Goal: Entertainment & Leisure: Consume media (video, audio)

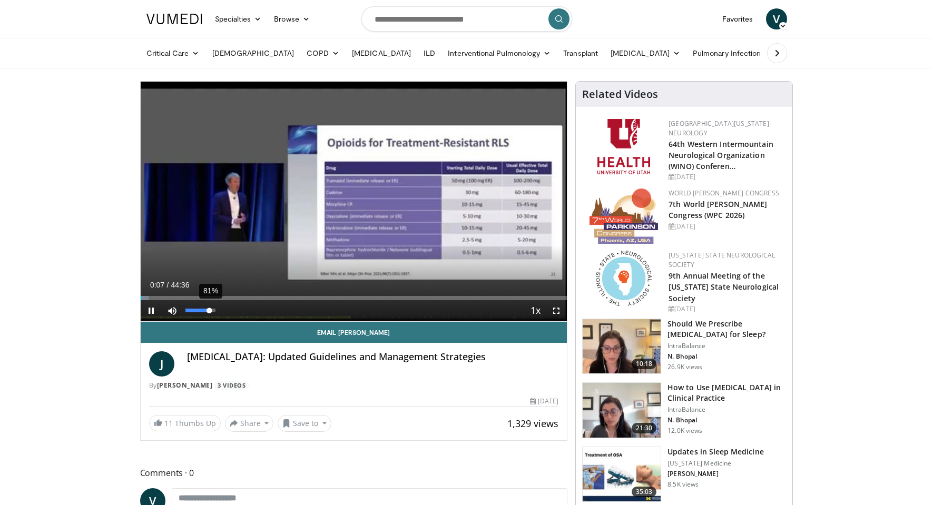
drag, startPoint x: 186, startPoint y: 312, endPoint x: 210, endPoint y: 310, distance: 23.8
click at [210, 310] on div "Volume Level" at bounding box center [197, 311] width 24 height 4
click at [557, 316] on span "Video Player" at bounding box center [556, 310] width 21 height 21
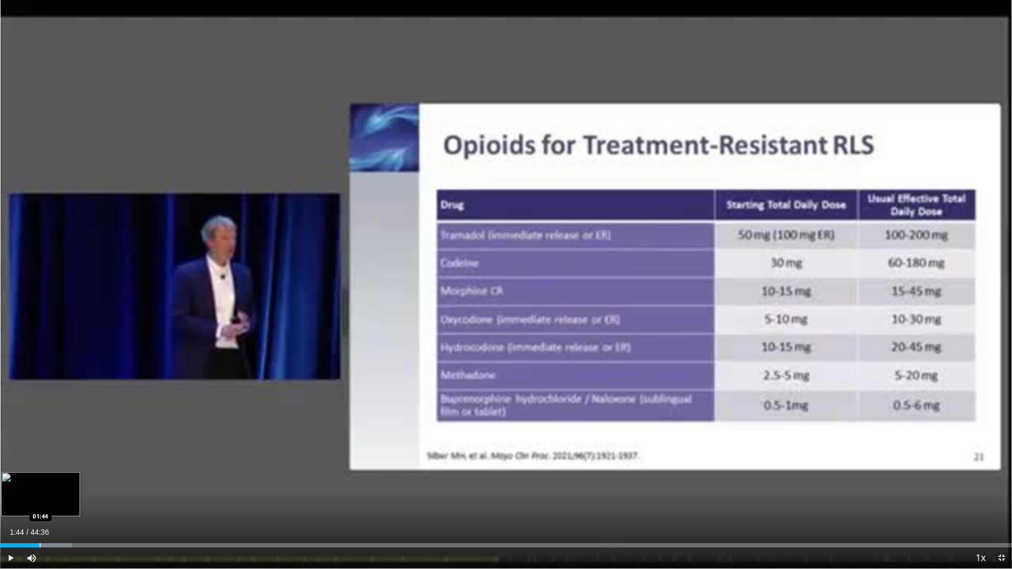
drag, startPoint x: 47, startPoint y: 546, endPoint x: 40, endPoint y: 546, distance: 7.4
click at [40, 505] on div "Progress Bar" at bounding box center [40, 545] width 1 height 4
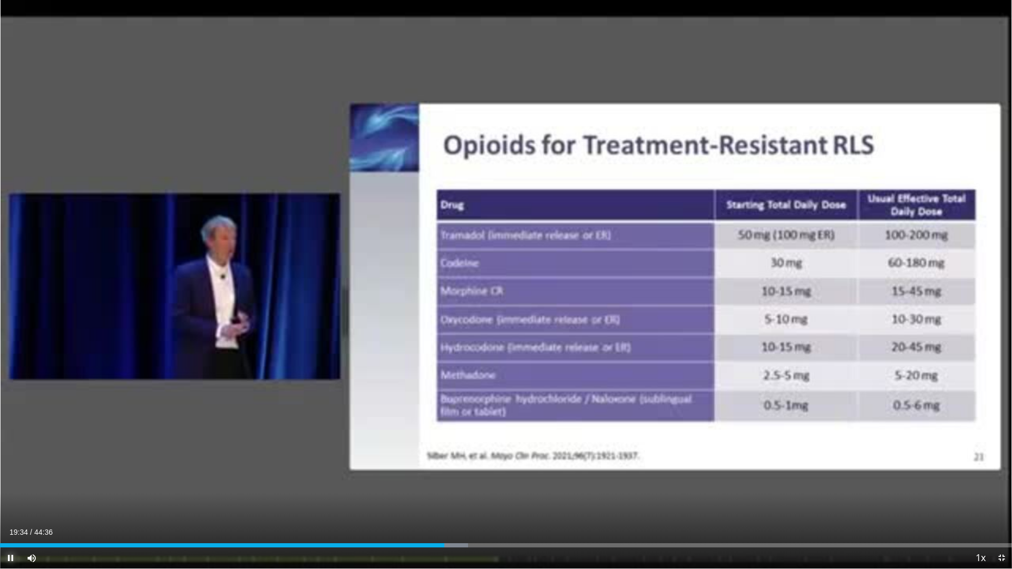
click at [9, 505] on span "Video Player" at bounding box center [10, 557] width 21 height 21
